Goal: Task Accomplishment & Management: Use online tool/utility

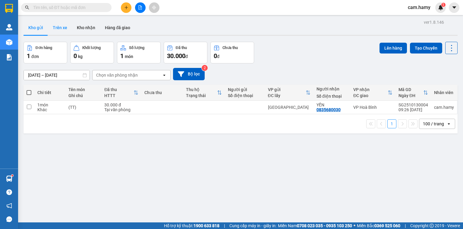
click at [61, 26] on button "Trên xe" at bounding box center [60, 27] width 24 height 14
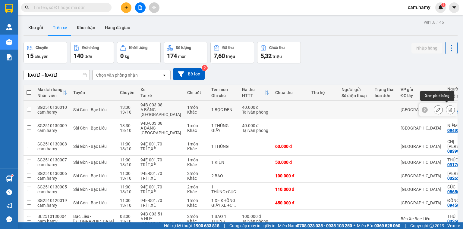
click at [448, 108] on icon at bounding box center [449, 110] width 3 height 4
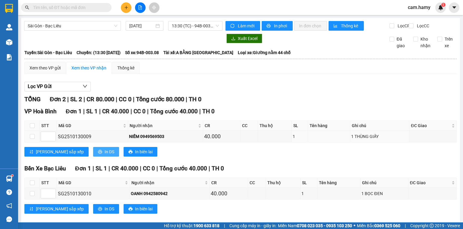
scroll to position [12, 0]
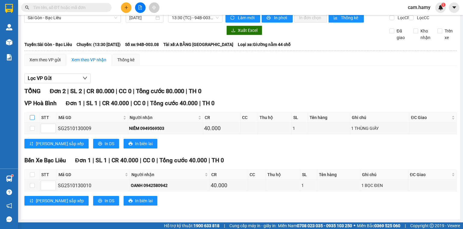
click at [32, 119] on input "checkbox" at bounding box center [32, 117] width 5 height 5
checkbox input "true"
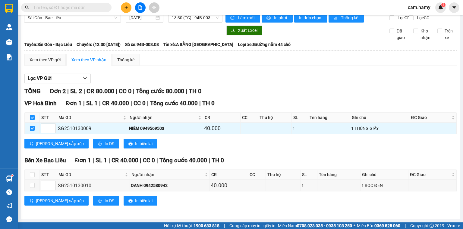
scroll to position [0, 0]
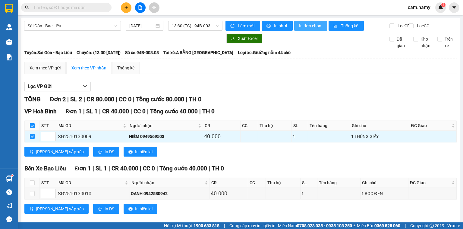
click at [310, 28] on span "In đơn chọn" at bounding box center [310, 26] width 23 height 7
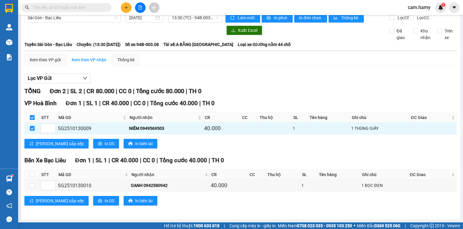
click at [32, 117] on input "checkbox" at bounding box center [32, 117] width 5 height 5
checkbox input "false"
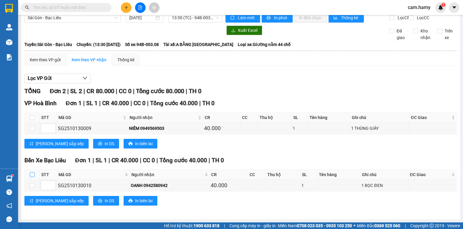
click at [32, 173] on input "checkbox" at bounding box center [32, 175] width 5 height 5
checkbox input "true"
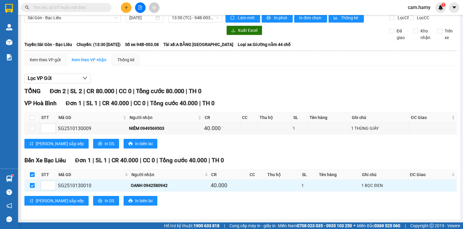
scroll to position [0, 0]
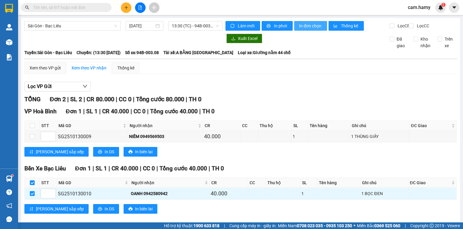
click at [310, 25] on span "In đơn chọn" at bounding box center [310, 26] width 23 height 7
click at [123, 7] on button at bounding box center [126, 7] width 11 height 11
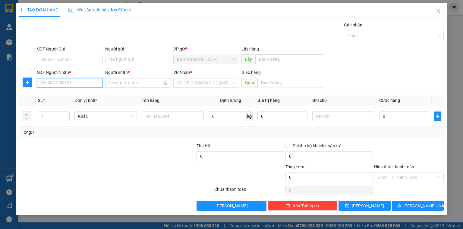
click at [74, 83] on input "SĐT Người Nhận *" at bounding box center [70, 83] width 66 height 10
type input "0945110719"
click at [69, 95] on div "0945110719 - HẬU" at bounding box center [70, 95] width 58 height 7
type input "HẬU"
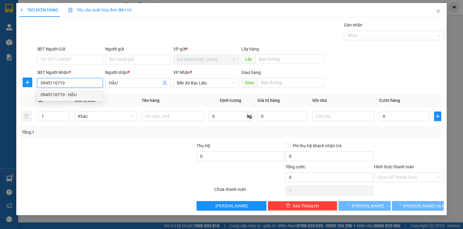
type input "30.000"
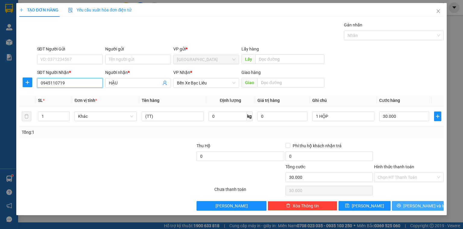
type input "0945110719"
click at [410, 205] on button "[PERSON_NAME] và In" at bounding box center [417, 206] width 52 height 10
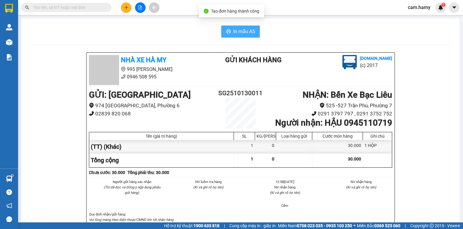
click at [228, 30] on icon "printer" at bounding box center [228, 31] width 5 height 5
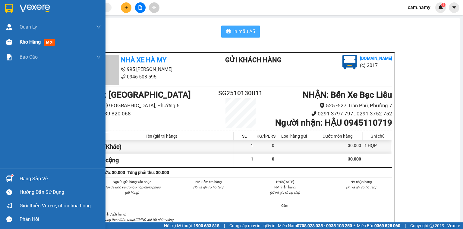
click at [28, 41] on span "Kho hàng" at bounding box center [30, 42] width 21 height 6
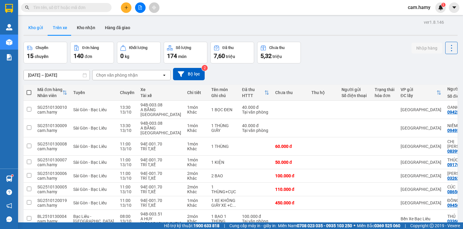
click at [35, 26] on button "Kho gửi" at bounding box center [35, 27] width 24 height 14
